Goal: Task Accomplishment & Management: Manage account settings

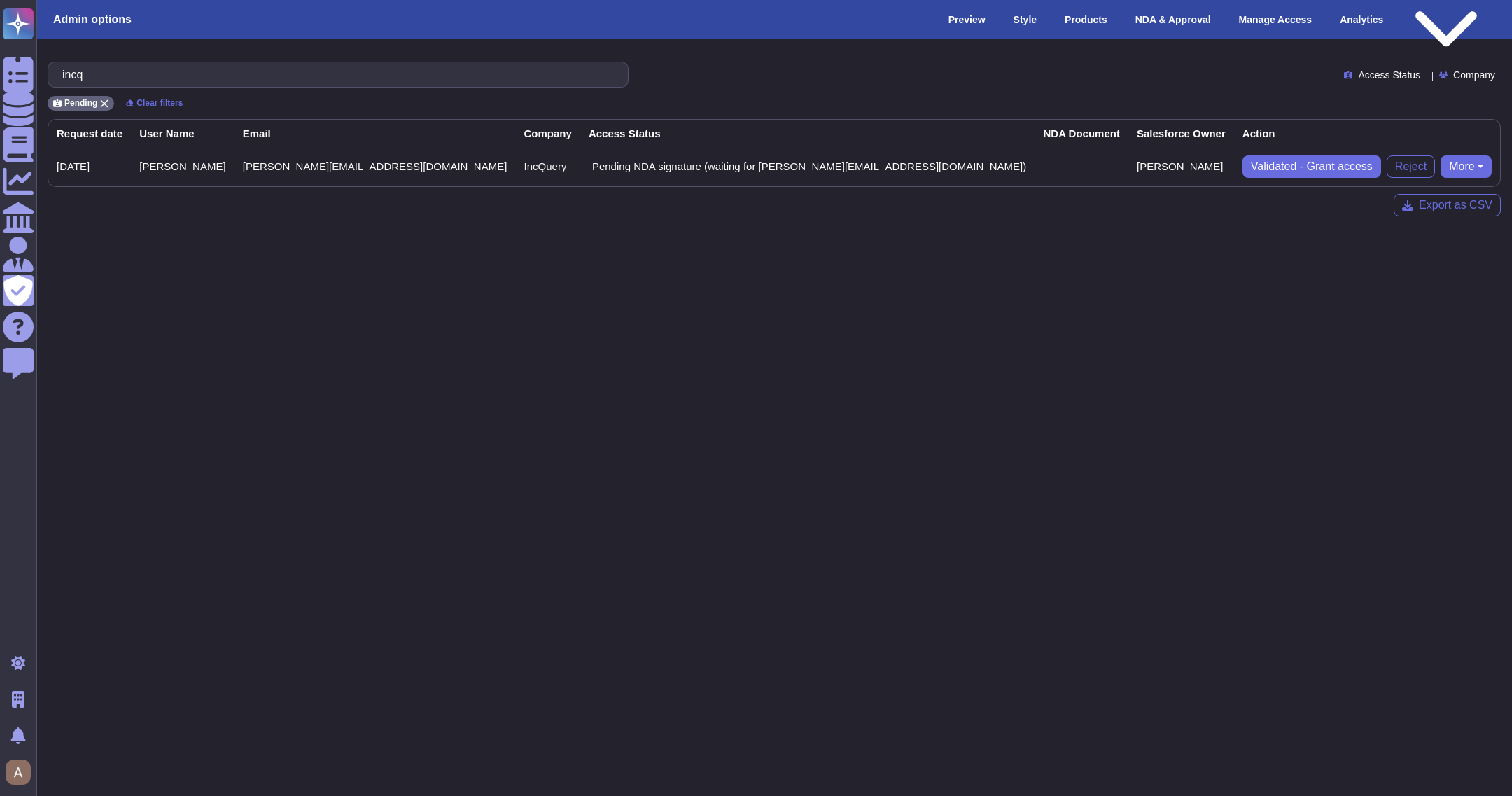
click at [34, 252] on div "Admin" at bounding box center [18, 254] width 31 height 31
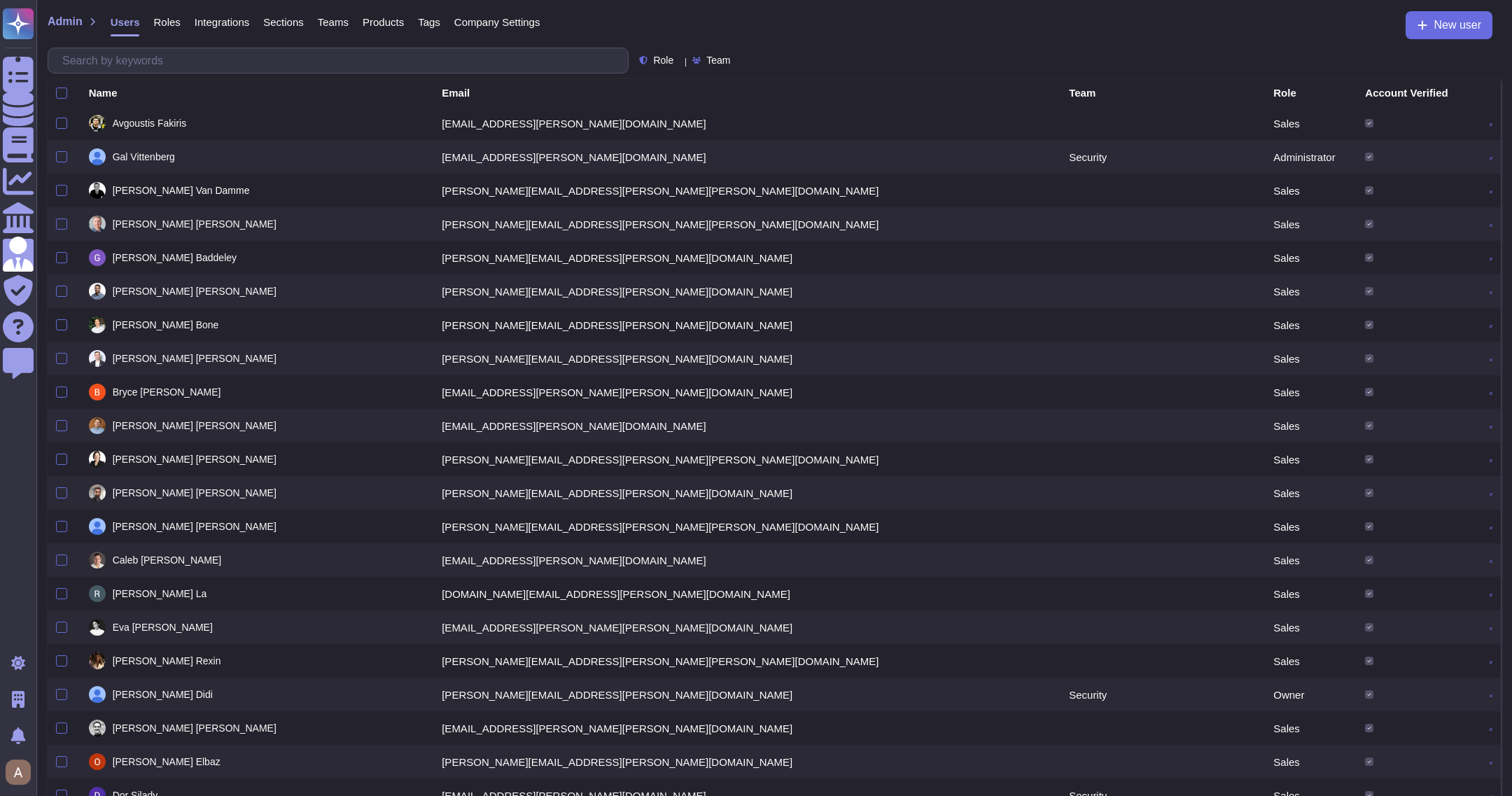
click at [170, 31] on div "Roles" at bounding box center [160, 26] width 41 height 28
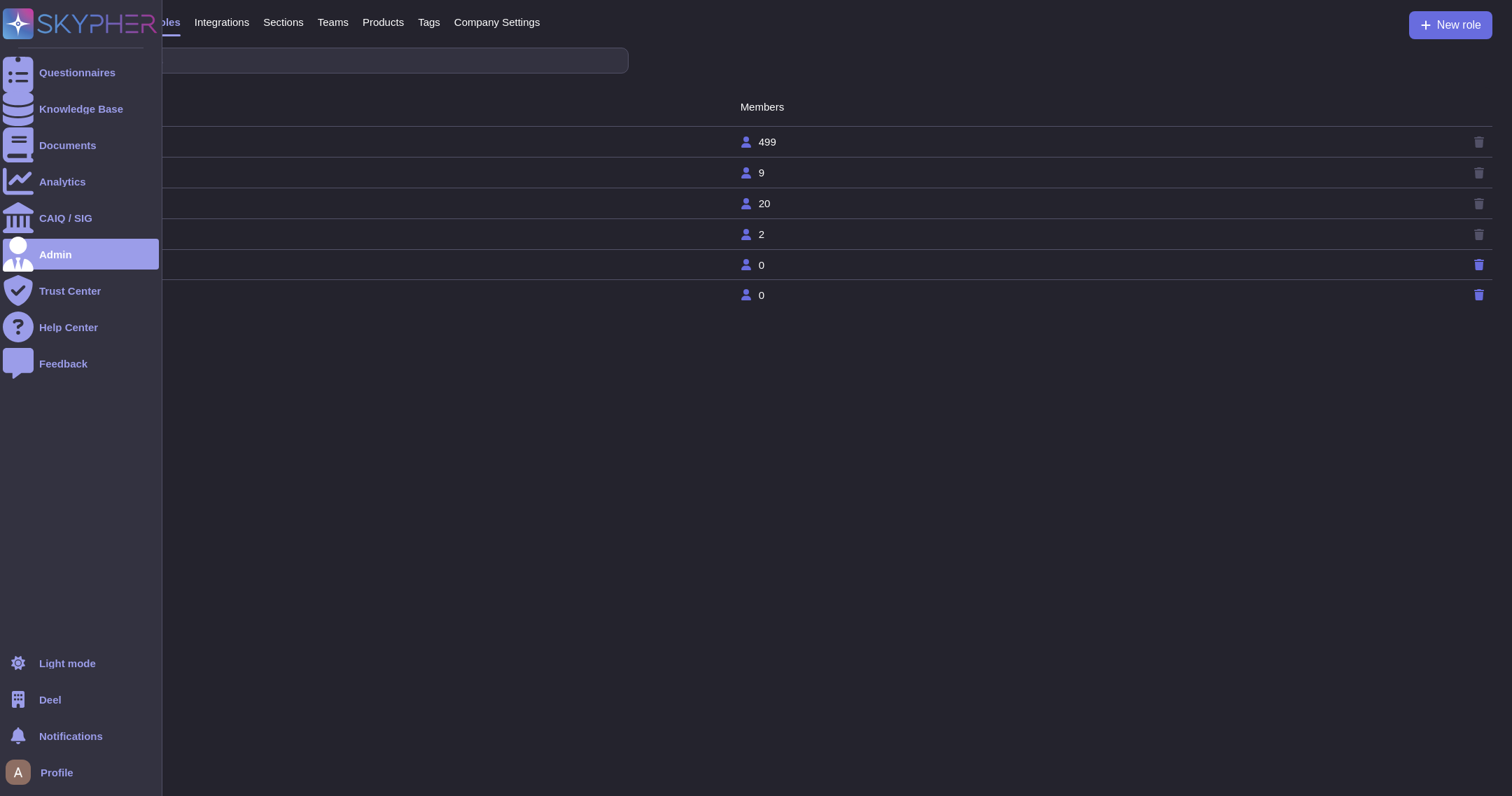
click at [71, 698] on div "Deel" at bounding box center [81, 698] width 156 height 31
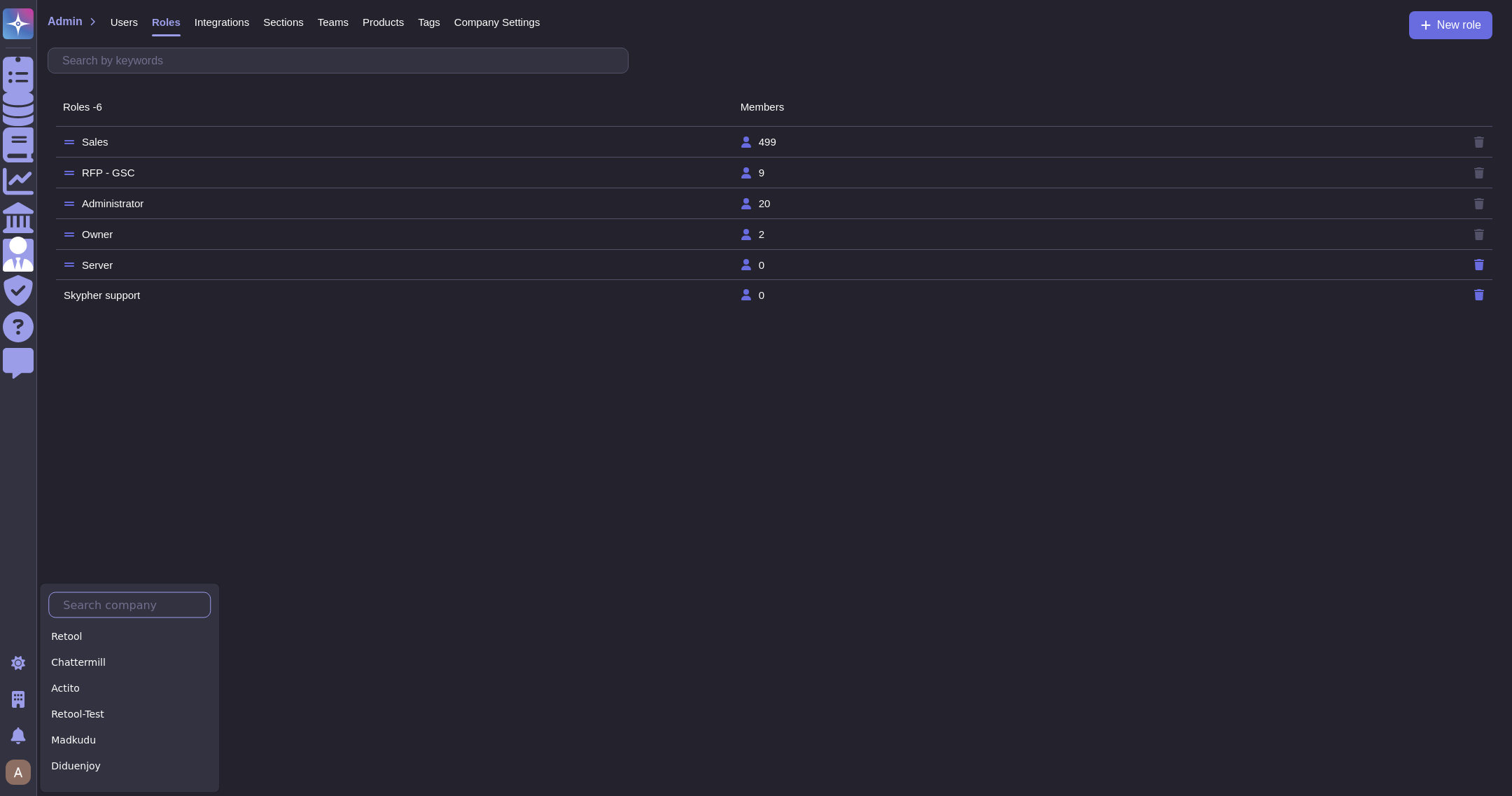
click at [102, 609] on input "text" at bounding box center [132, 605] width 154 height 25
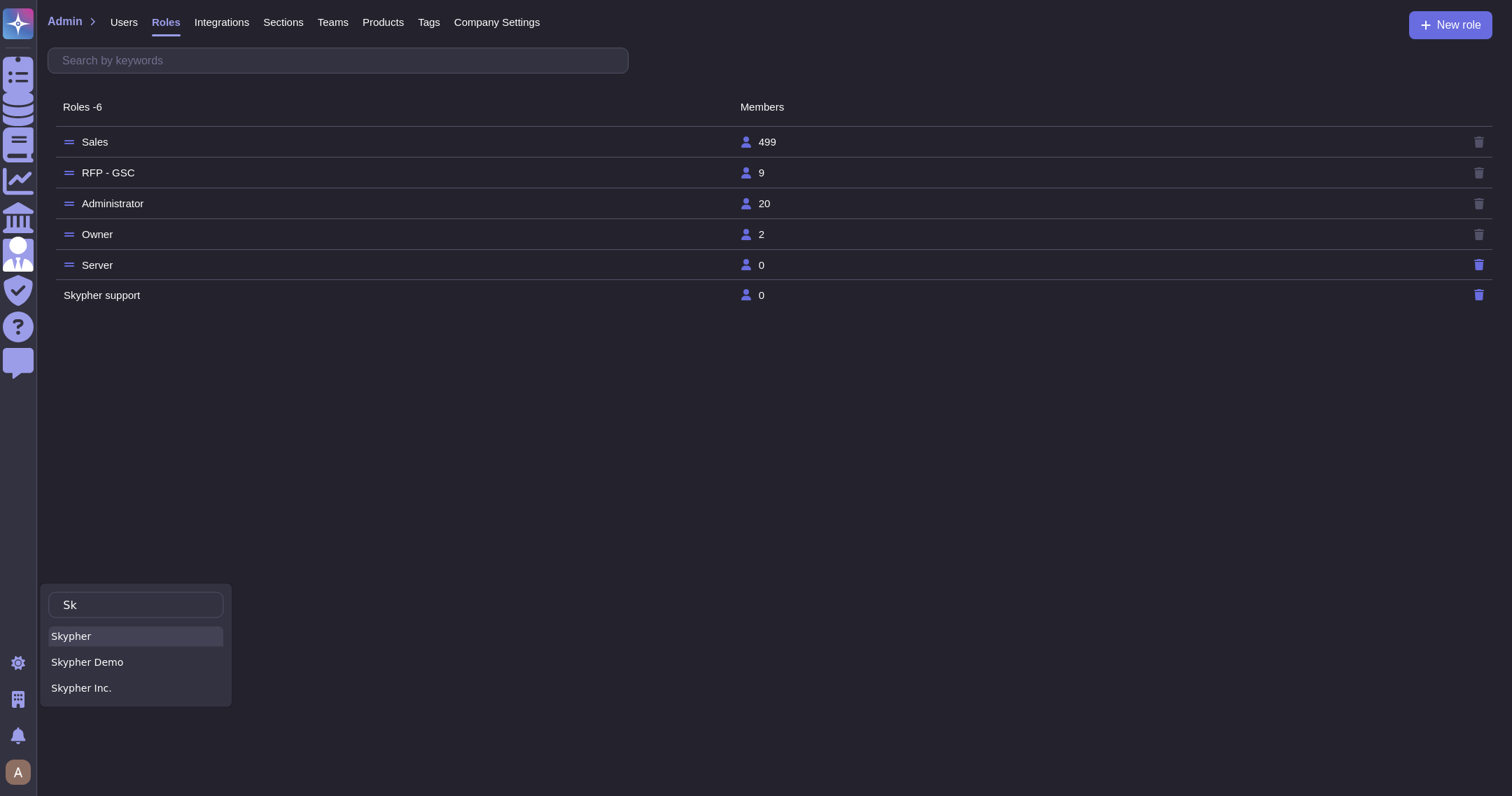
type input "Sk"
click at [96, 634] on div "Skypher" at bounding box center [135, 636] width 175 height 20
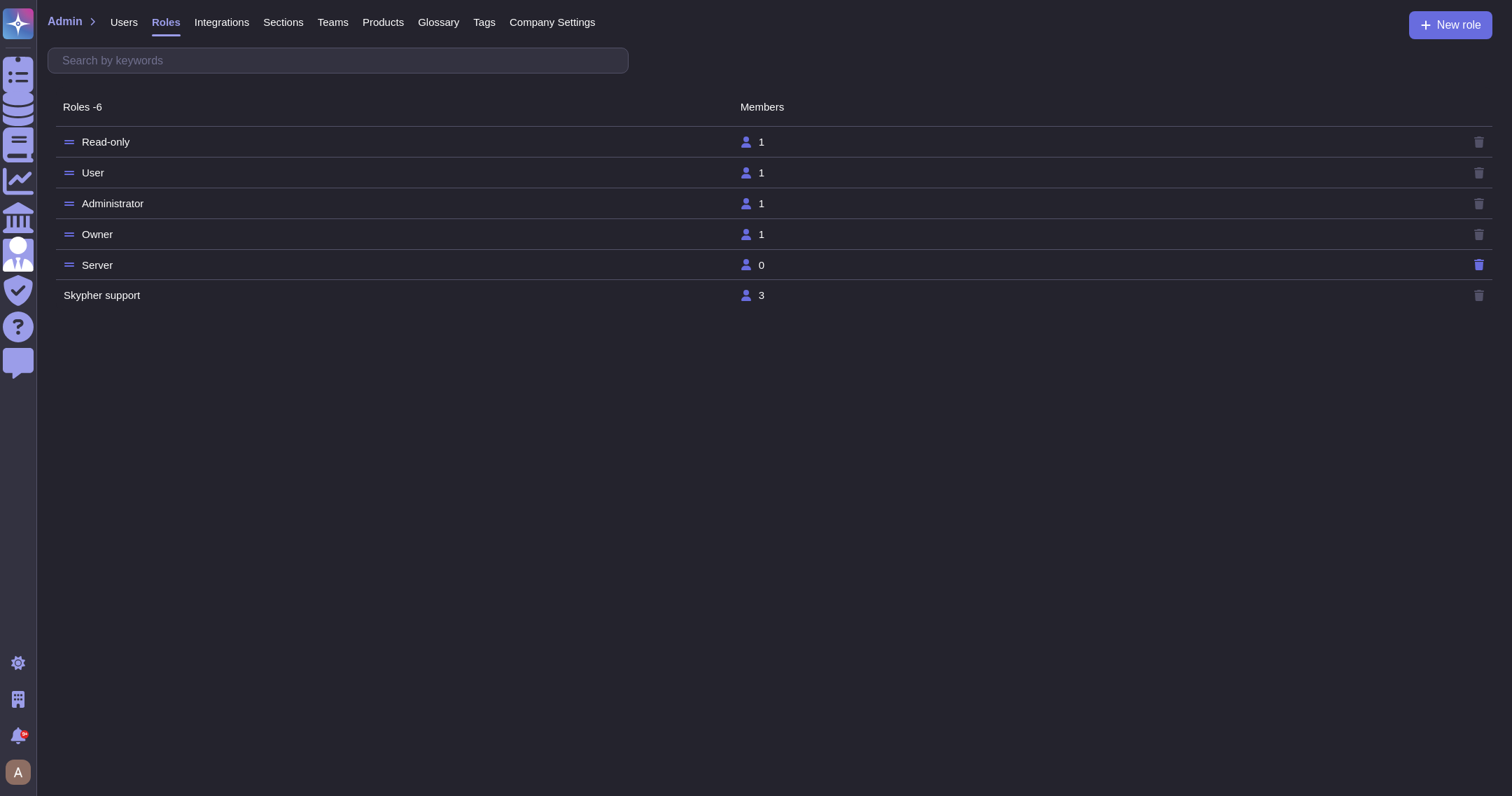
click at [264, 138] on td "Read-only" at bounding box center [401, 142] width 677 height 12
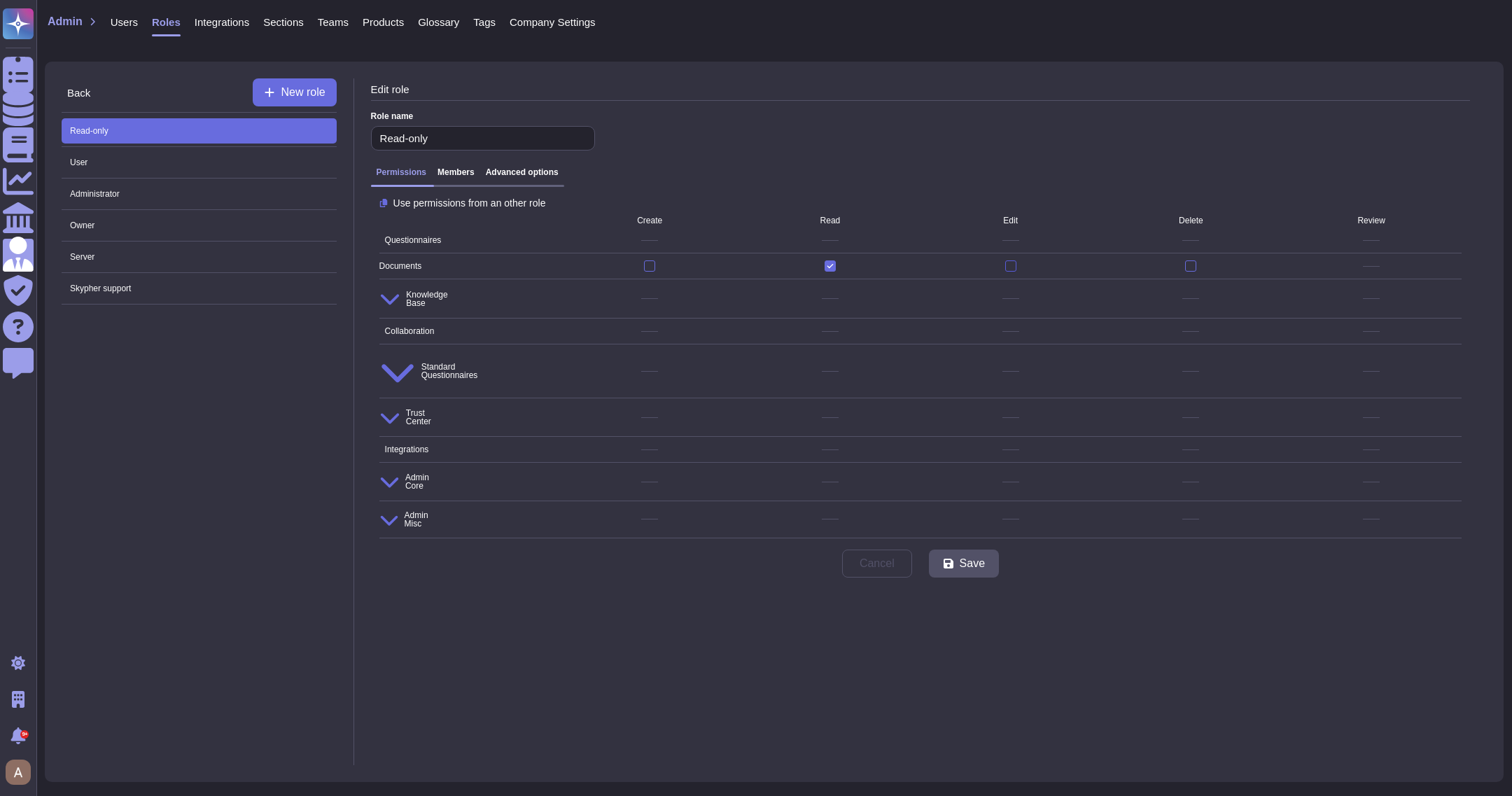
click at [1015, 269] on div at bounding box center [1010, 265] width 12 height 12
click at [0, 0] on input "checkbox" at bounding box center [0, 0] width 0 height 0
click at [1015, 269] on div at bounding box center [1010, 265] width 12 height 12
click at [0, 0] on input "checkbox" at bounding box center [0, 0] width 0 height 0
click at [422, 236] on span "Questionnaires" at bounding box center [410, 240] width 62 height 8
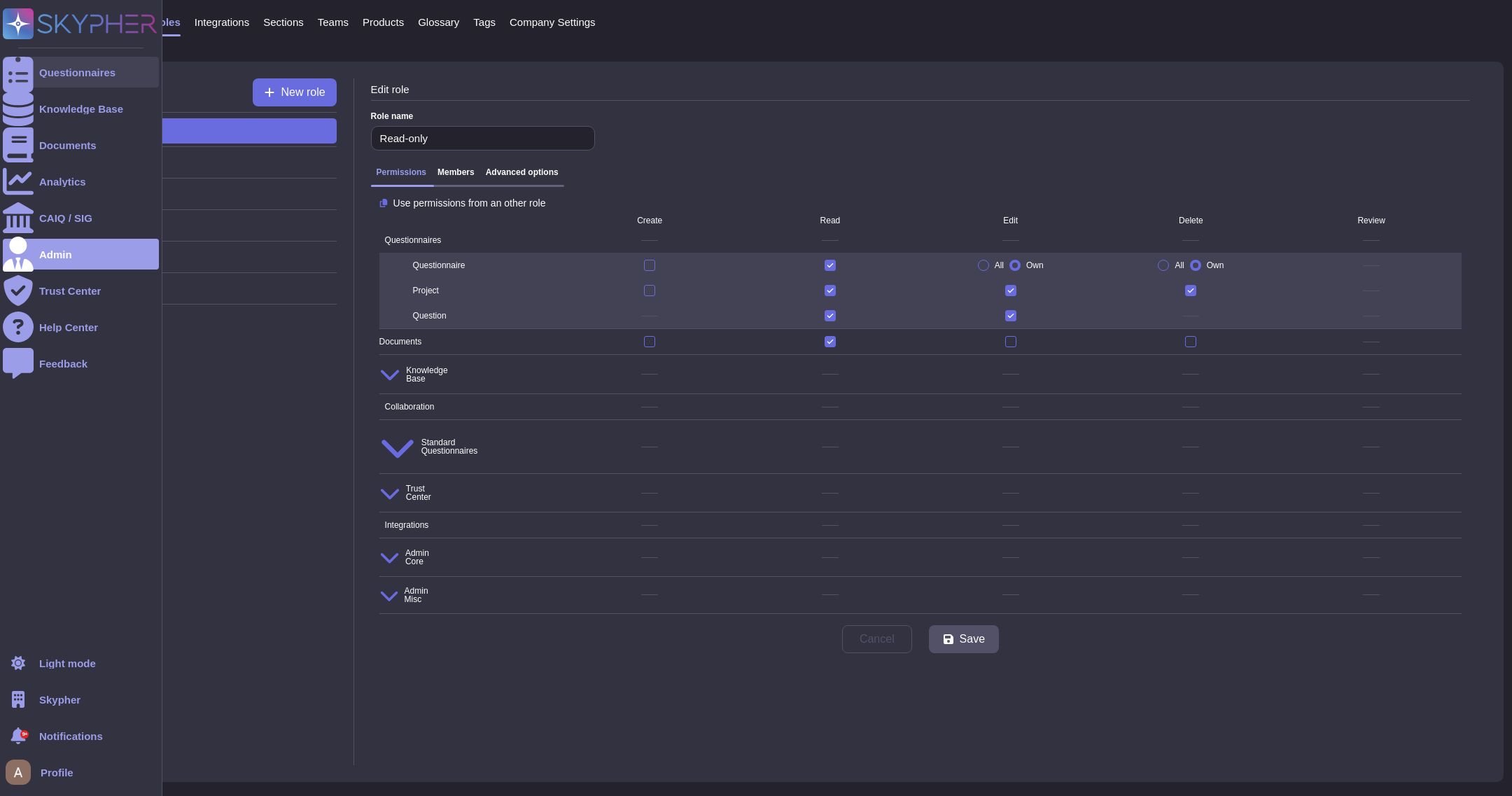
click at [23, 77] on div at bounding box center [18, 72] width 31 height 31
